Goal: Entertainment & Leisure: Consume media (video, audio)

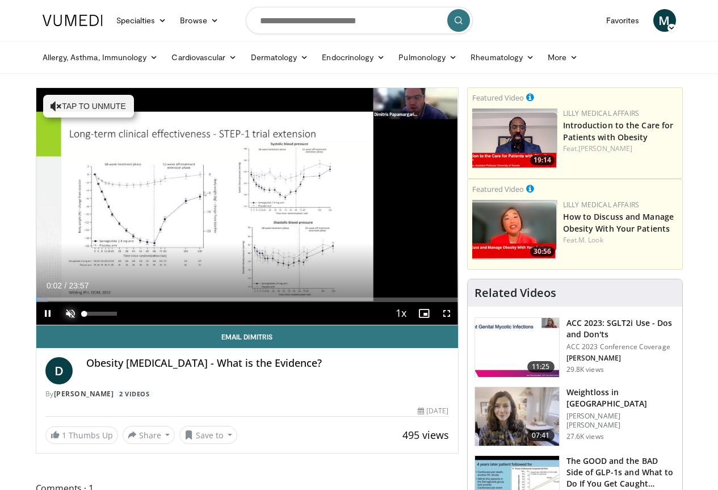
click at [59, 325] on span "Video Player" at bounding box center [70, 313] width 23 height 23
click at [455, 325] on span "Video Player" at bounding box center [447, 313] width 23 height 23
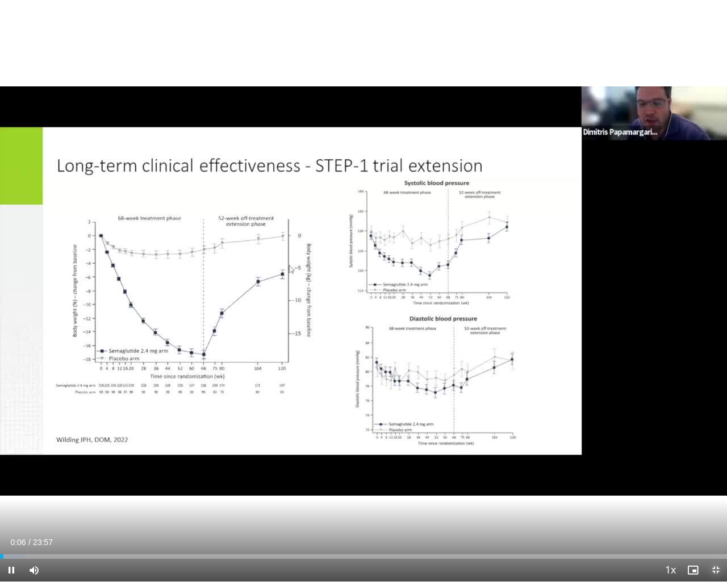
click at [713, 490] on span "Video Player" at bounding box center [715, 569] width 23 height 23
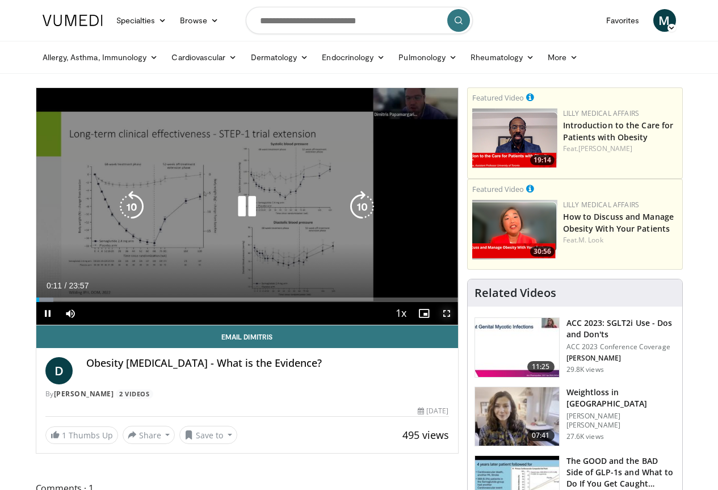
drag, startPoint x: 457, startPoint y: 333, endPoint x: 457, endPoint y: 402, distance: 68.7
click at [457, 325] on span "Video Player" at bounding box center [447, 313] width 23 height 23
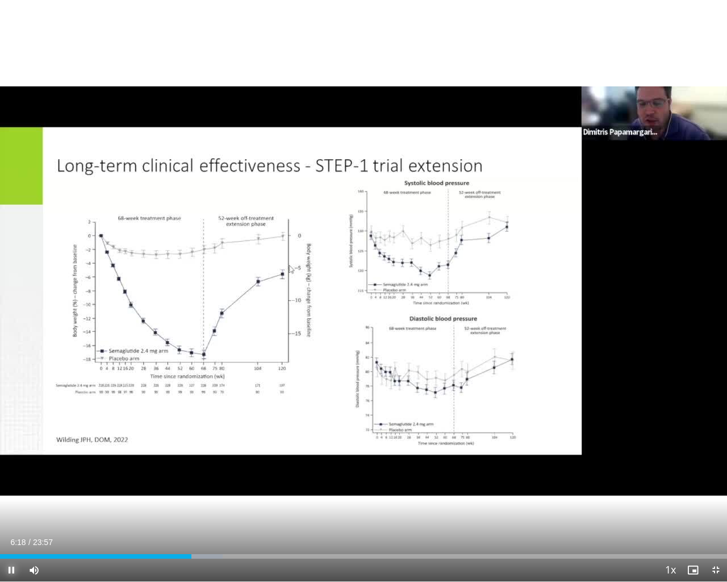
click at [14, 490] on span "Video Player" at bounding box center [11, 569] width 23 height 23
click at [9, 490] on span "Video Player" at bounding box center [11, 569] width 23 height 23
